Goal: Find specific page/section: Find specific page/section

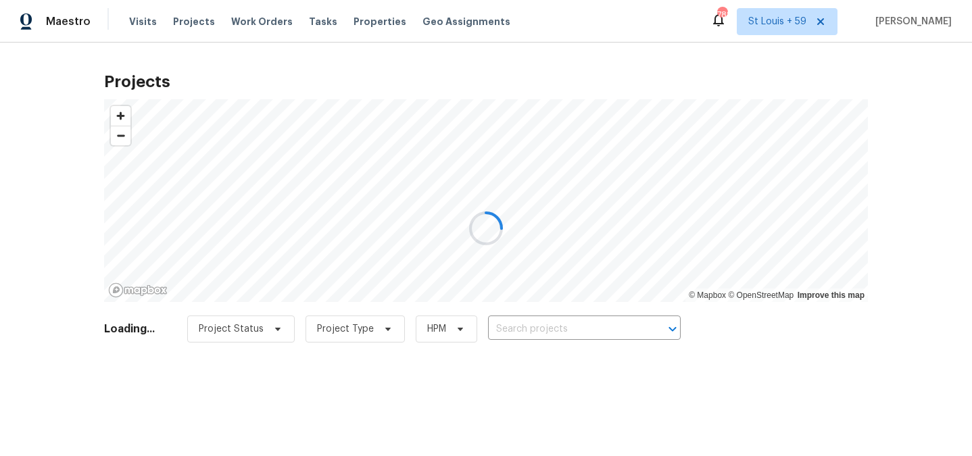
click at [530, 330] on div at bounding box center [486, 228] width 972 height 456
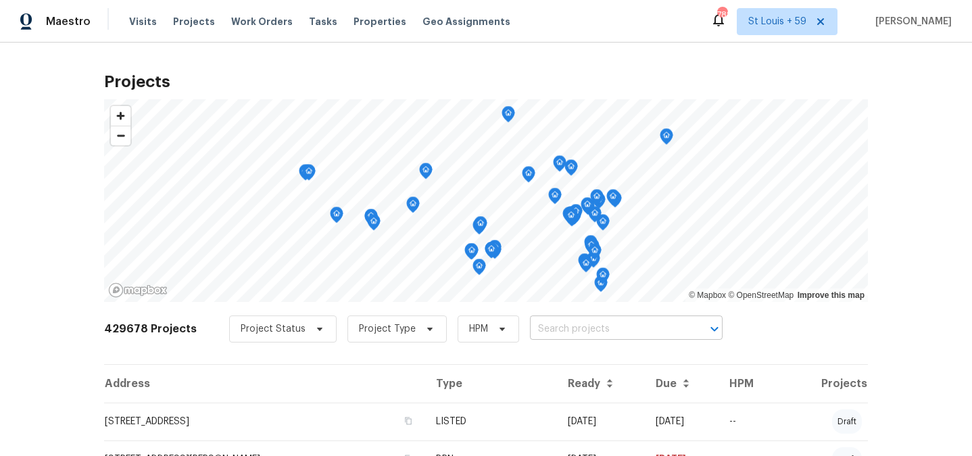
click at [530, 330] on input "text" at bounding box center [607, 329] width 155 height 21
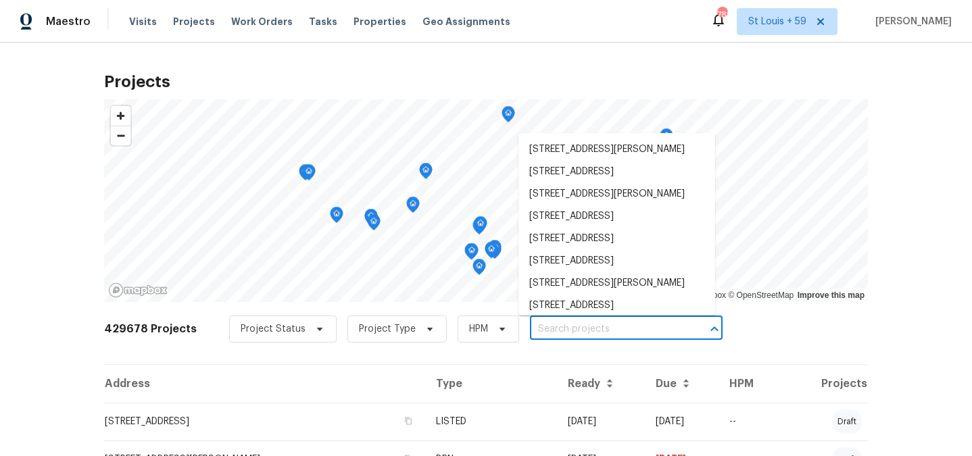
paste input "2 [PERSON_NAME], [GEOGRAPHIC_DATA]"
type input "2 [PERSON_NAME], [GEOGRAPHIC_DATA]"
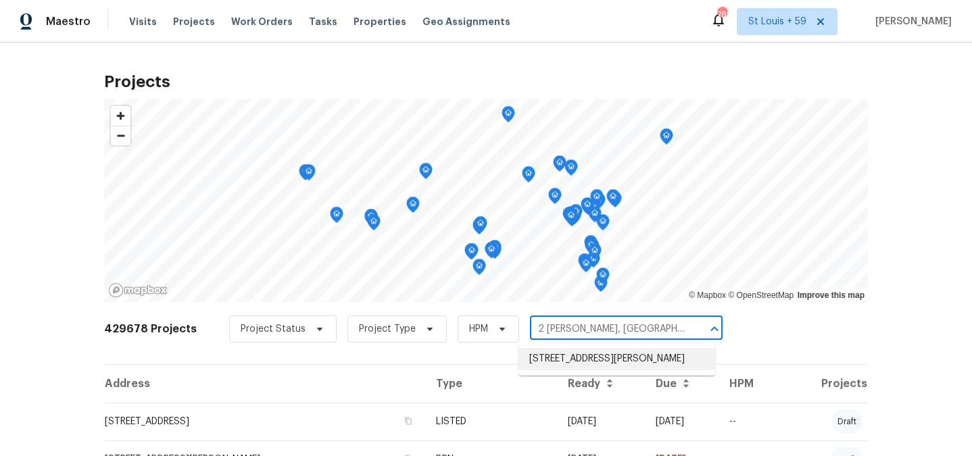
click at [571, 363] on li "[STREET_ADDRESS][PERSON_NAME]" at bounding box center [616, 359] width 197 height 22
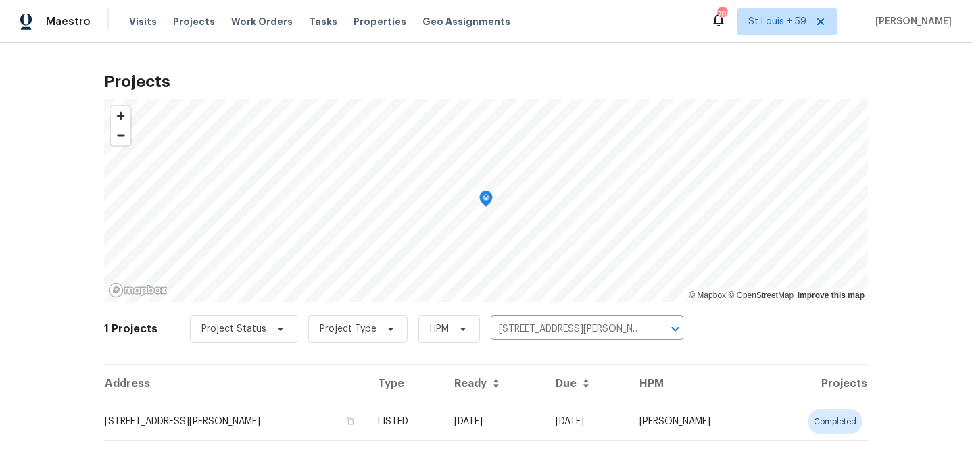
scroll to position [28, 0]
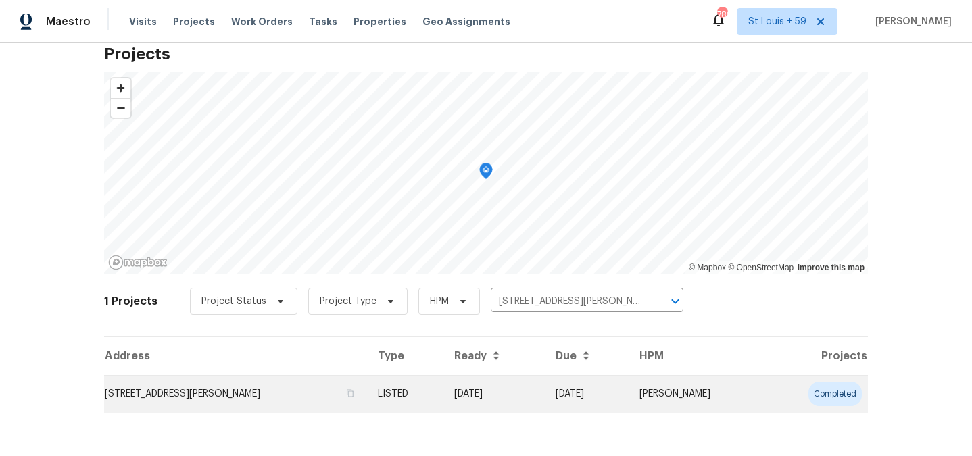
click at [214, 387] on td "[STREET_ADDRESS][PERSON_NAME]" at bounding box center [235, 394] width 263 height 38
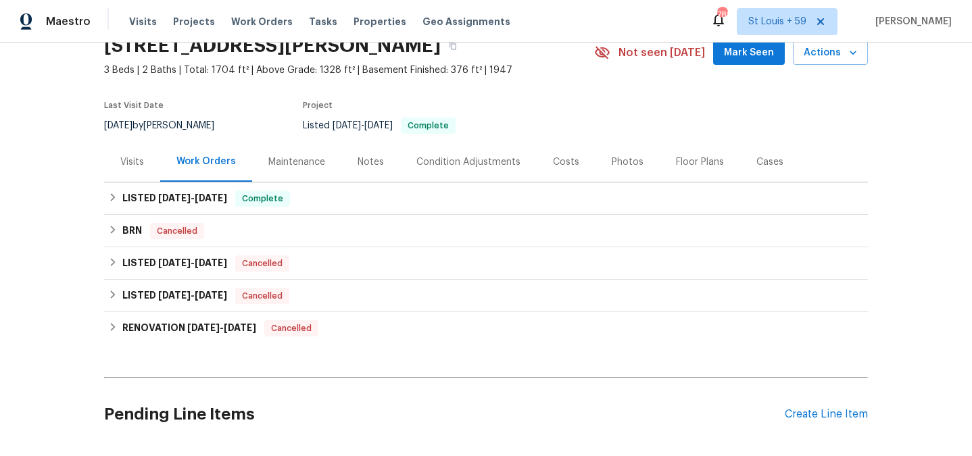
scroll to position [86, 0]
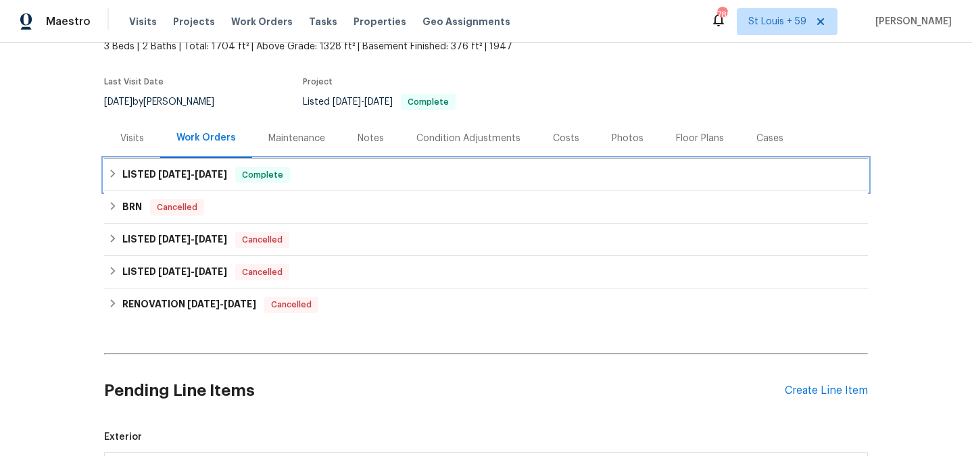
click at [173, 175] on span "[DATE]" at bounding box center [174, 174] width 32 height 9
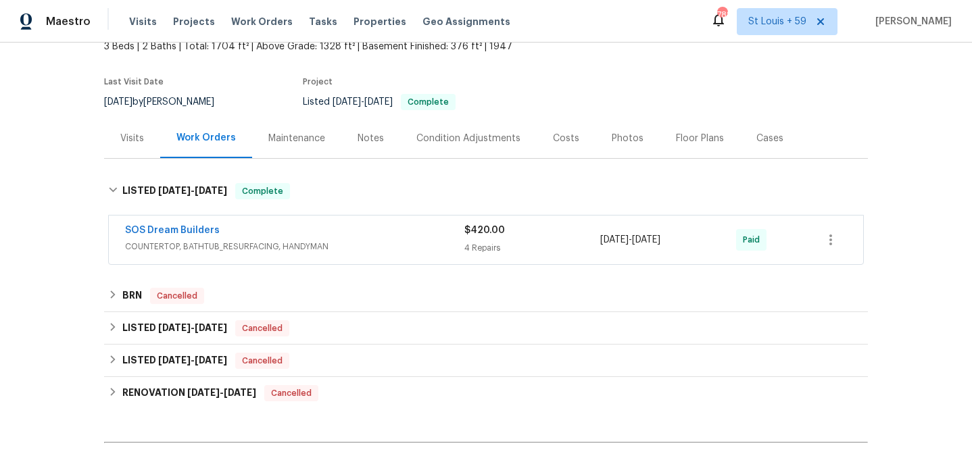
click at [287, 258] on div "SOS Dream Builders COUNTERTOP, BATHTUB_RESURFACING, HANDYMAN $420.00 4 Repairs …" at bounding box center [486, 240] width 754 height 49
click at [289, 238] on div "SOS Dream Builders" at bounding box center [294, 232] width 339 height 16
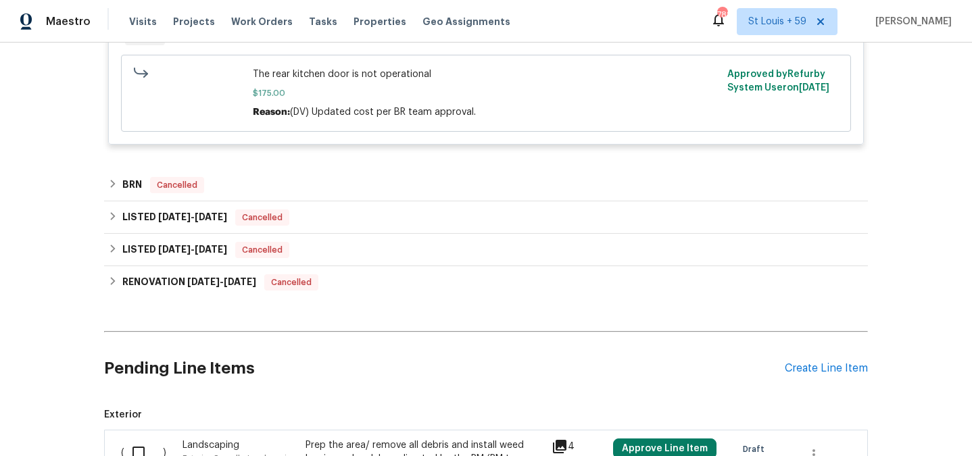
scroll to position [1124, 0]
